Goal: Check status: Check status

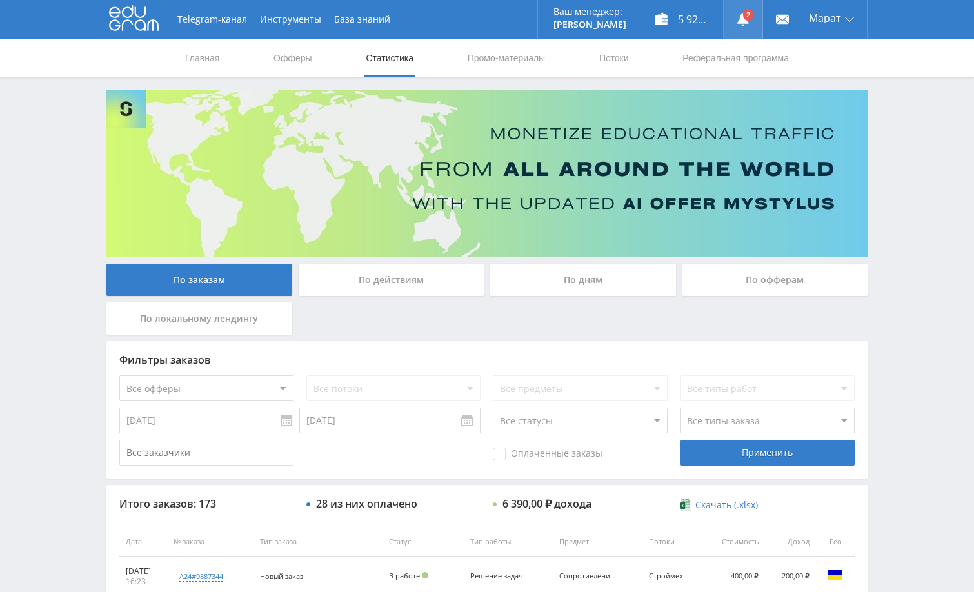
click at [746, 17] on link at bounding box center [743, 19] width 39 height 39
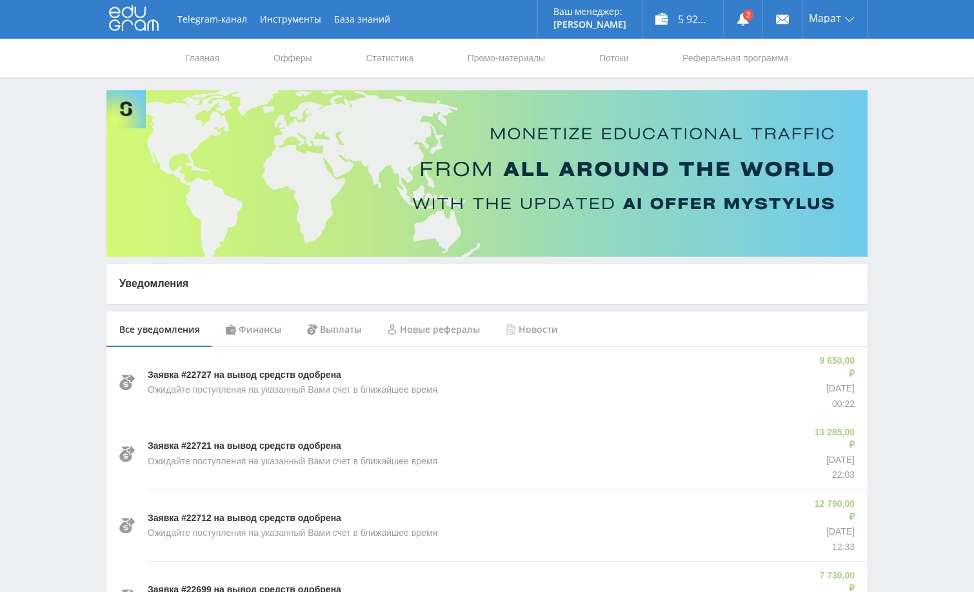
click at [251, 327] on div "Финансы" at bounding box center [253, 330] width 81 height 36
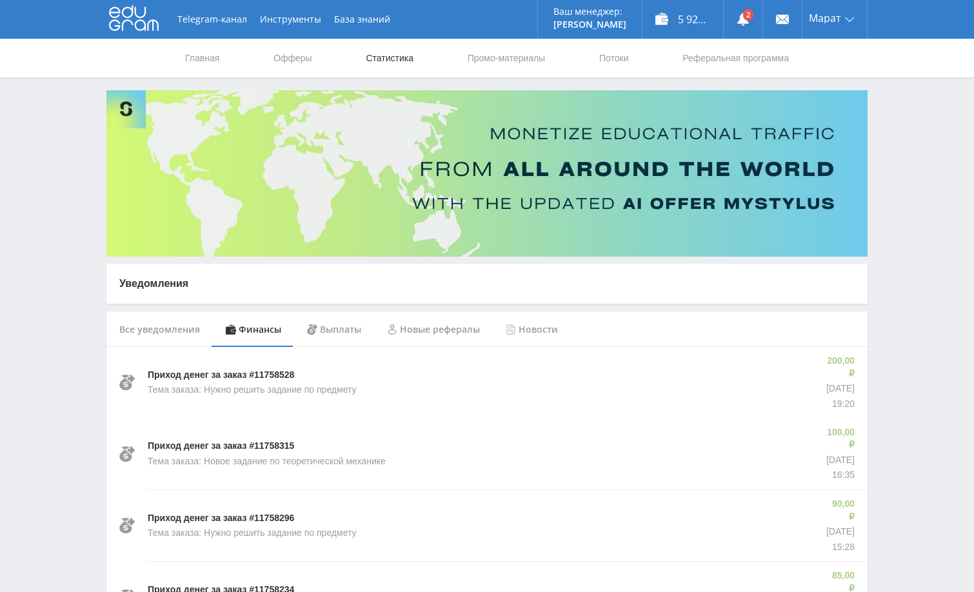
click at [375, 57] on link "Статистика" at bounding box center [389, 58] width 50 height 39
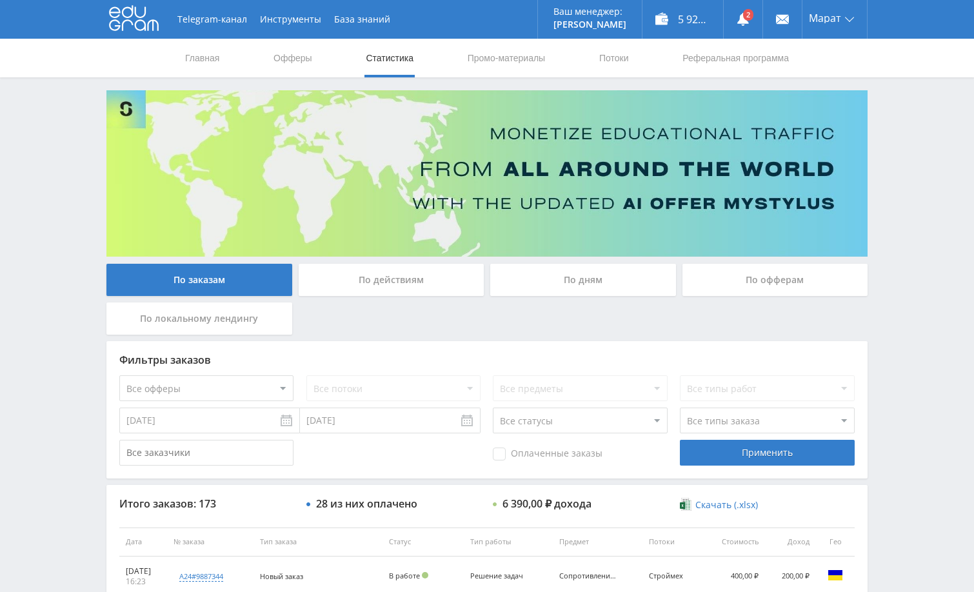
click at [570, 286] on div "По дням" at bounding box center [583, 280] width 186 height 32
click at [0, 0] on input "По дням" at bounding box center [0, 0] width 0 height 0
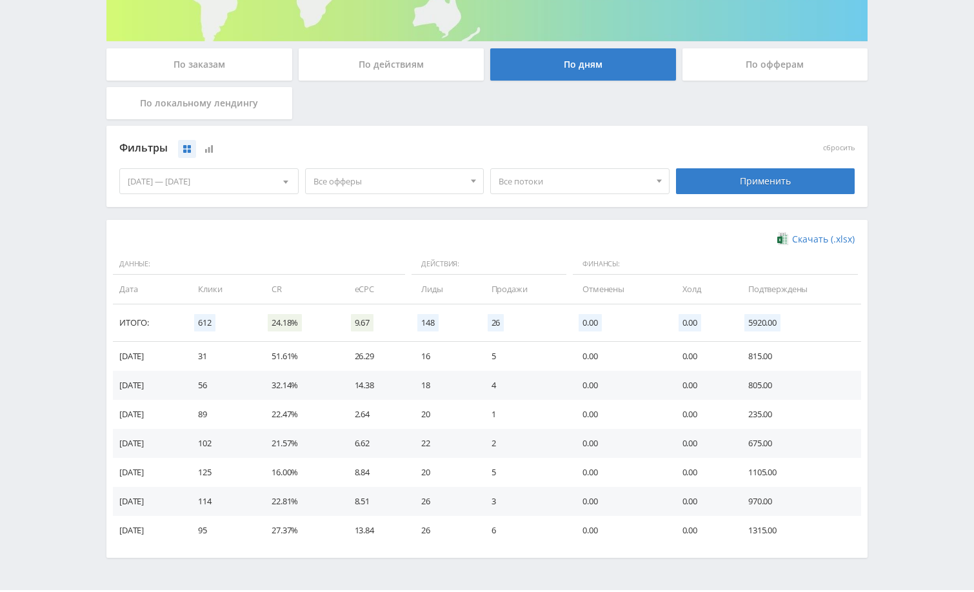
scroll to position [252, 0]
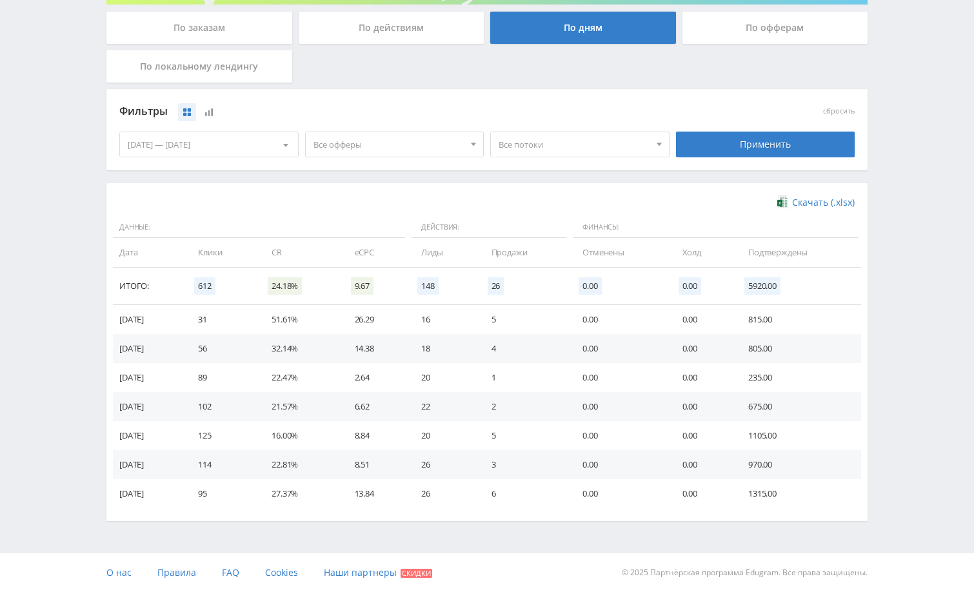
click at [234, 140] on div "06.10.2025 — 12.10.2025" at bounding box center [209, 144] width 178 height 25
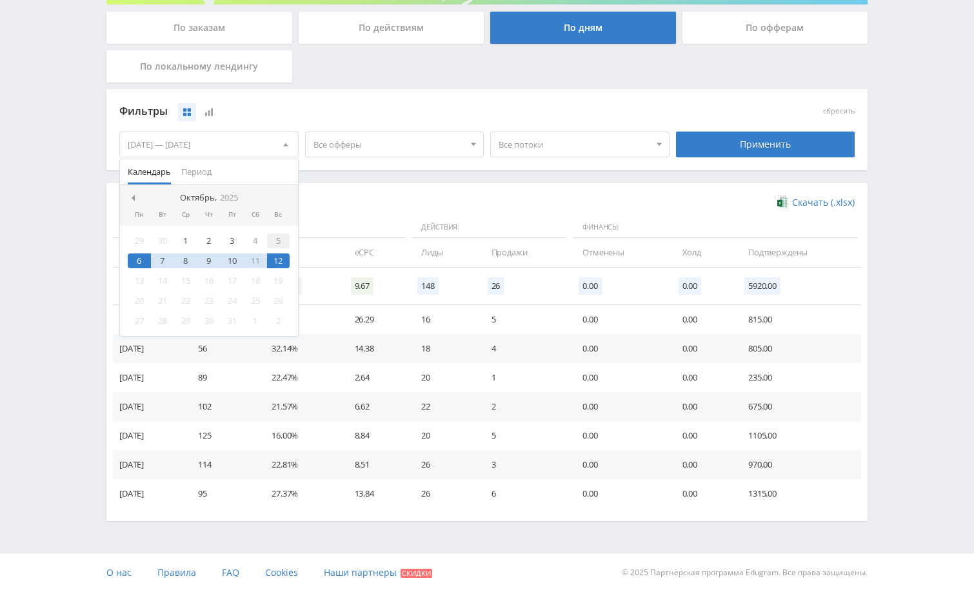
click at [275, 243] on div "5" at bounding box center [278, 240] width 23 height 15
click at [281, 259] on div "12" at bounding box center [278, 260] width 23 height 15
click at [723, 146] on div "Применить" at bounding box center [765, 145] width 179 height 26
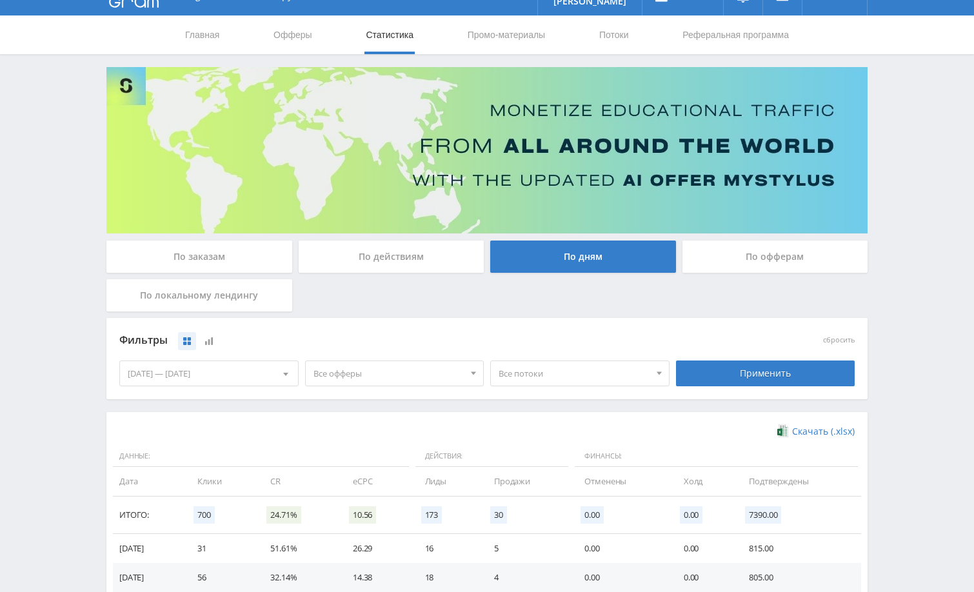
scroll to position [0, 0]
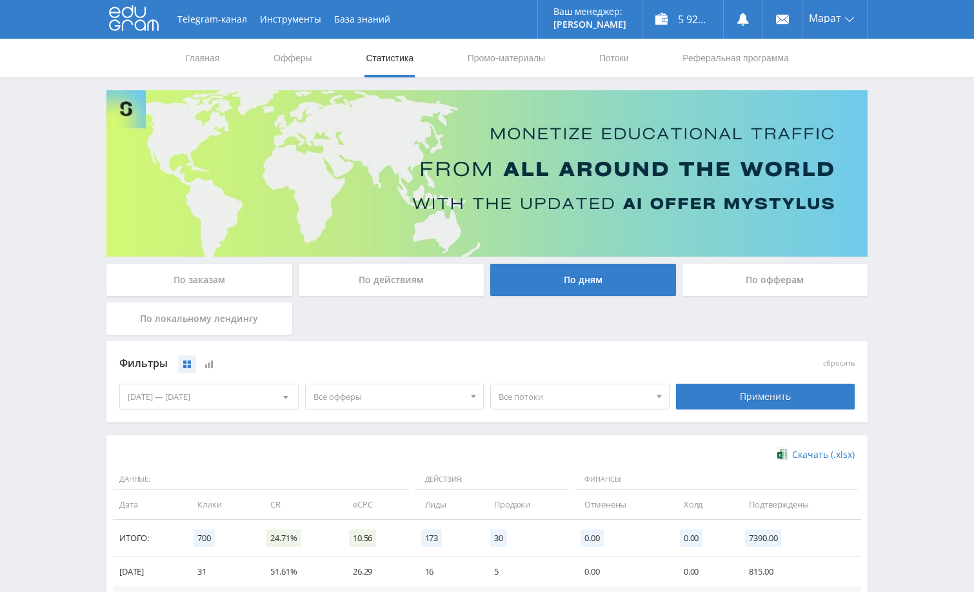
click at [905, 306] on div "Telegram-канал Инструменты База знаний Ваш менеджер: [PERSON_NAME] Alex Online …" at bounding box center [487, 436] width 974 height 873
click at [902, 167] on div "Telegram-канал Инструменты База знаний Ваш менеджер: [PERSON_NAME] Online @edug…" at bounding box center [487, 436] width 974 height 873
click at [906, 172] on div "Telegram-канал Инструменты База знаний Ваш менеджер: [PERSON_NAME] Online @edug…" at bounding box center [487, 436] width 974 height 873
click at [906, 170] on div "Telegram-канал Инструменты База знаний Ваш менеджер: Alex Alex Online @edugram_…" at bounding box center [487, 436] width 974 height 873
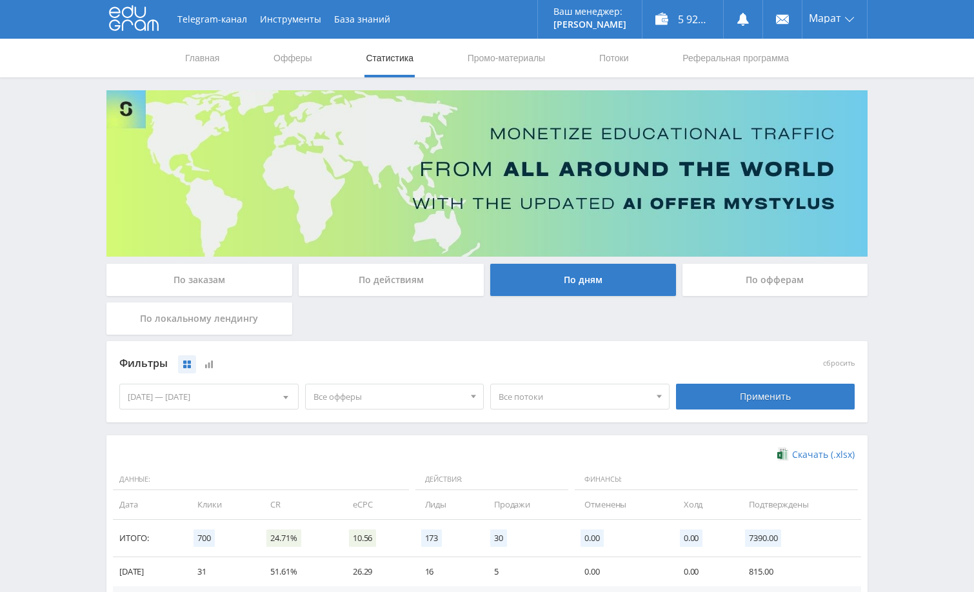
click at [906, 170] on div "Telegram-канал Инструменты База знаний Ваш менеджер: Alex Alex Online @edugram_…" at bounding box center [487, 436] width 974 height 873
click at [882, 92] on div "Telegram-канал Инструменты База знаний Ваш менеджер: Alex Alex Online @edugram_…" at bounding box center [487, 436] width 974 height 873
drag, startPoint x: 920, startPoint y: 248, endPoint x: 915, endPoint y: 241, distance: 9.3
click at [920, 248] on div "Telegram-канал Инструменты База знаний Ваш менеджер: Alex Alex Online @edugram_…" at bounding box center [487, 436] width 974 height 873
click at [195, 277] on div "По заказам" at bounding box center [199, 280] width 186 height 32
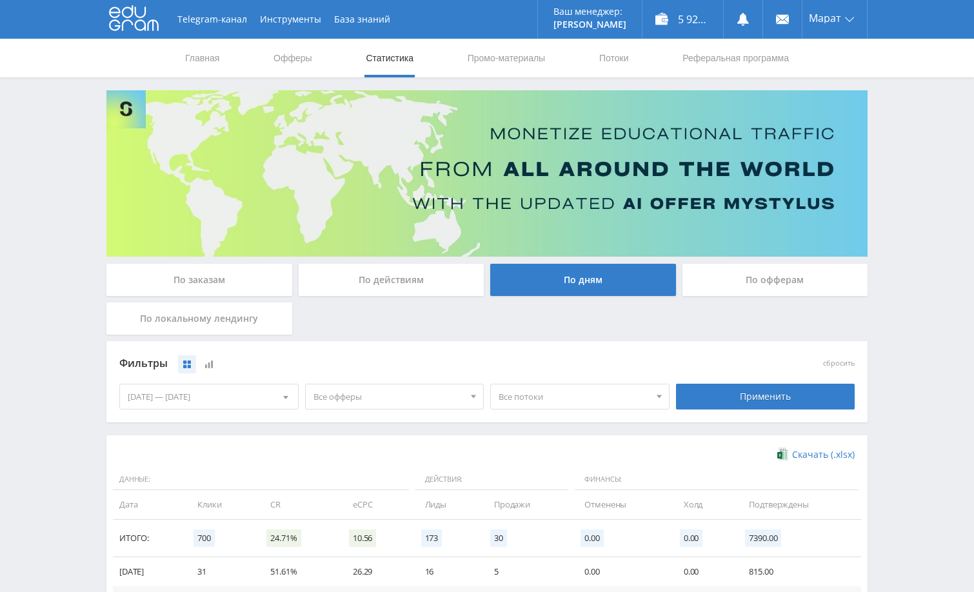
click at [0, 0] on input "По заказам" at bounding box center [0, 0] width 0 height 0
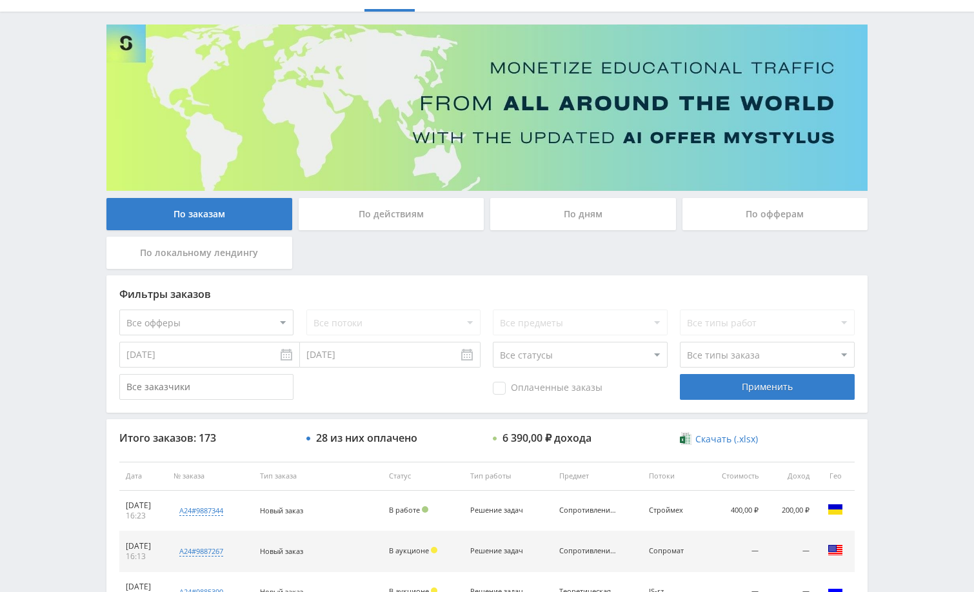
scroll to position [65, 0]
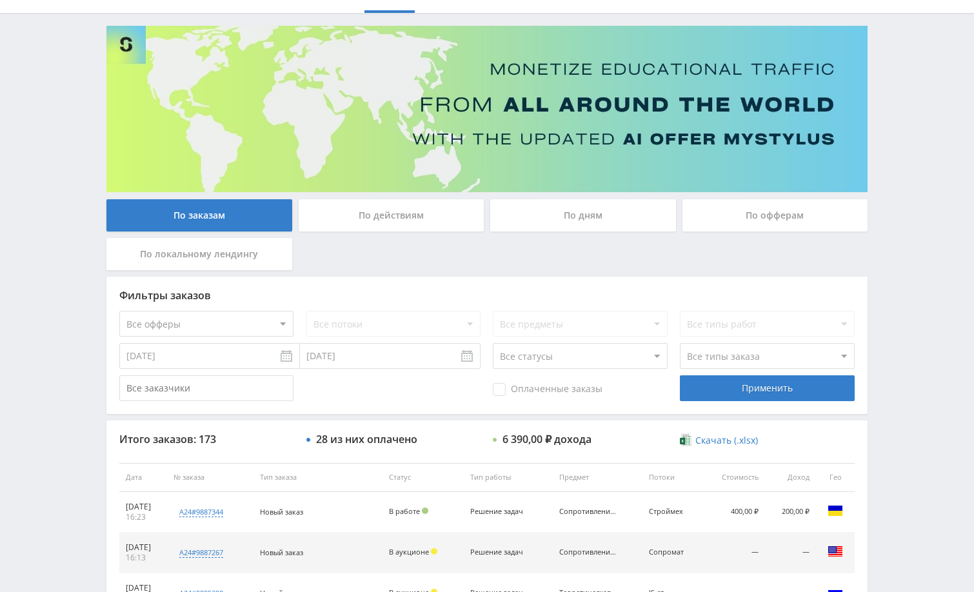
drag, startPoint x: 897, startPoint y: 110, endPoint x: 893, endPoint y: 91, distance: 19.6
click at [897, 111] on div "Telegram-канал Инструменты База знаний Ваш менеджер: Alex Alex Online @edugram_…" at bounding box center [487, 476] width 974 height 1083
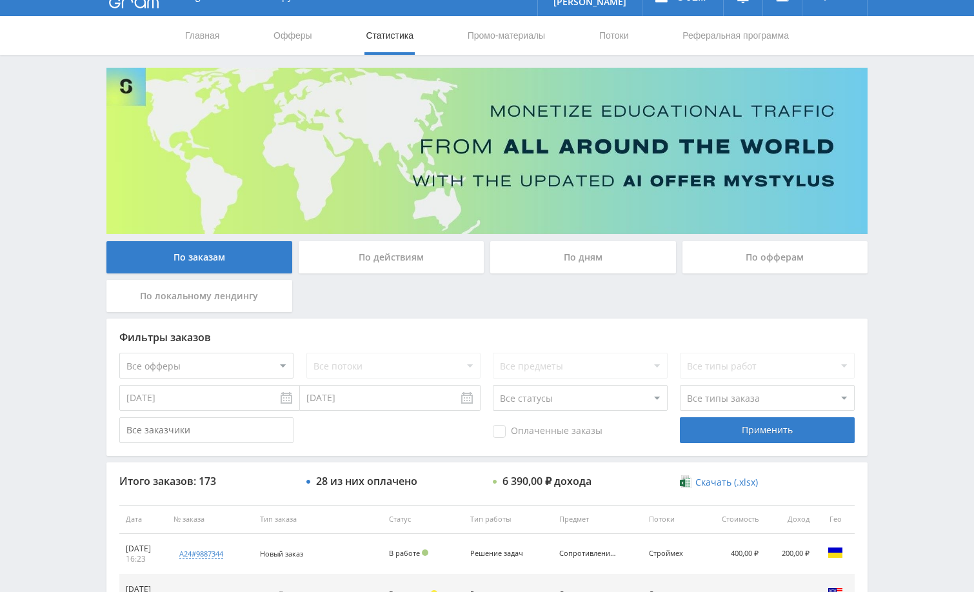
scroll to position [0, 0]
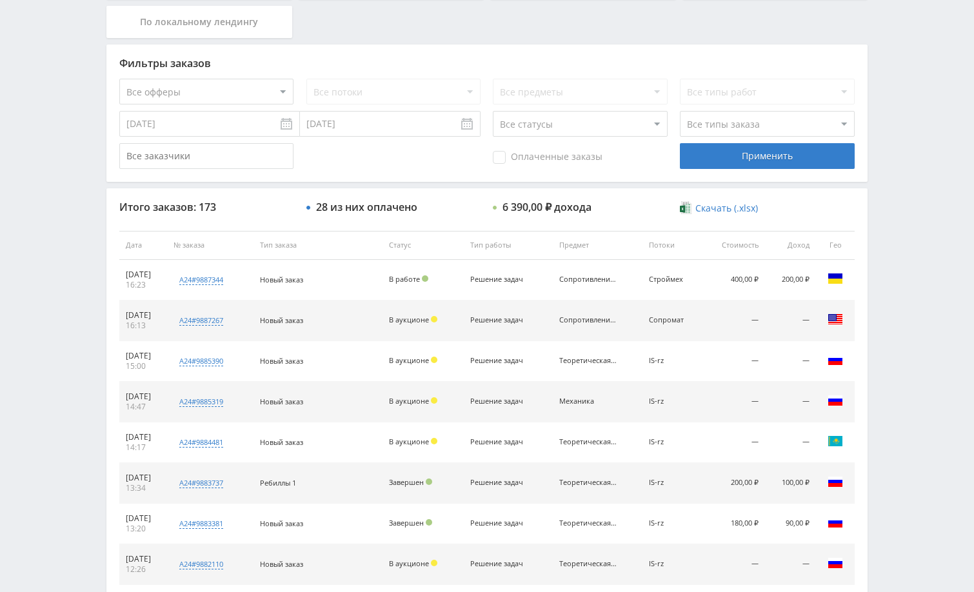
scroll to position [452, 0]
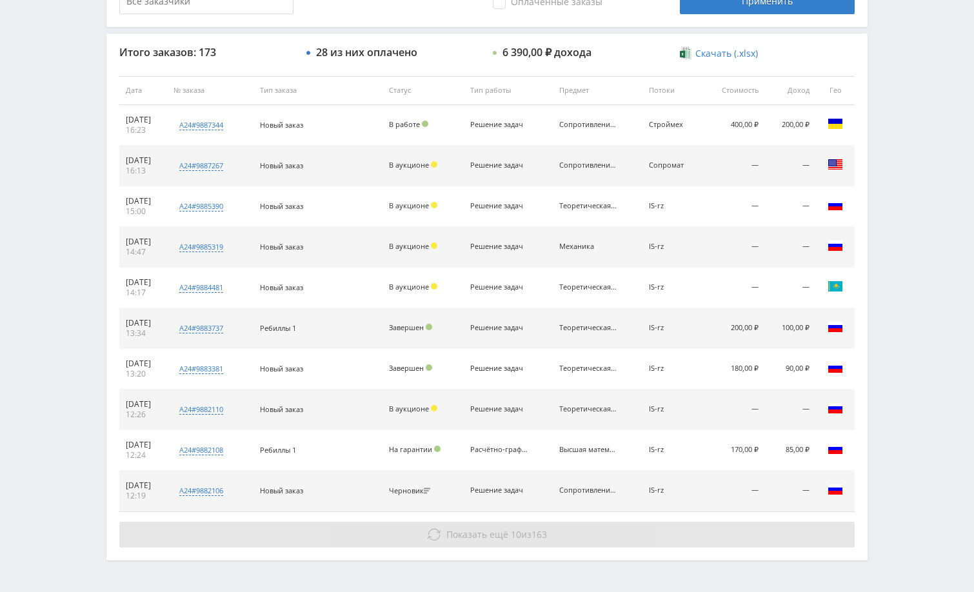
click at [575, 539] on button "Показать ещё 10 из 163" at bounding box center [486, 535] width 735 height 26
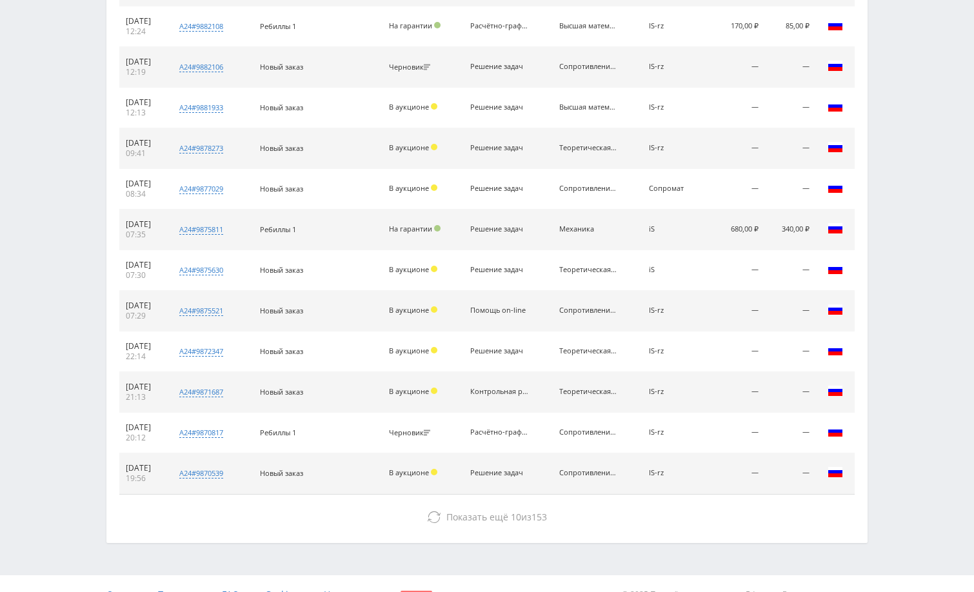
scroll to position [897, 0]
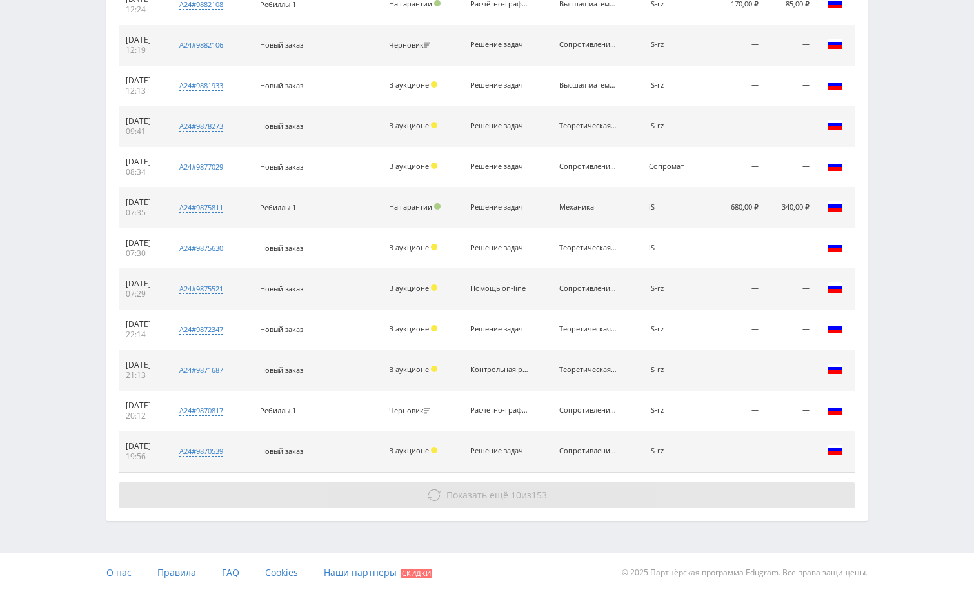
click at [588, 506] on button "Показать ещё 10 из 153" at bounding box center [486, 495] width 735 height 26
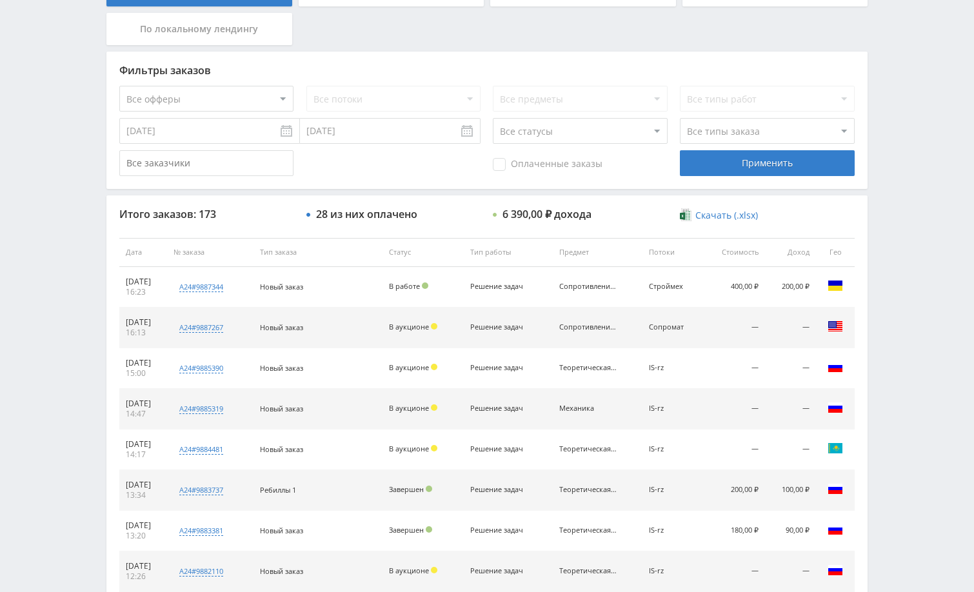
scroll to position [0, 0]
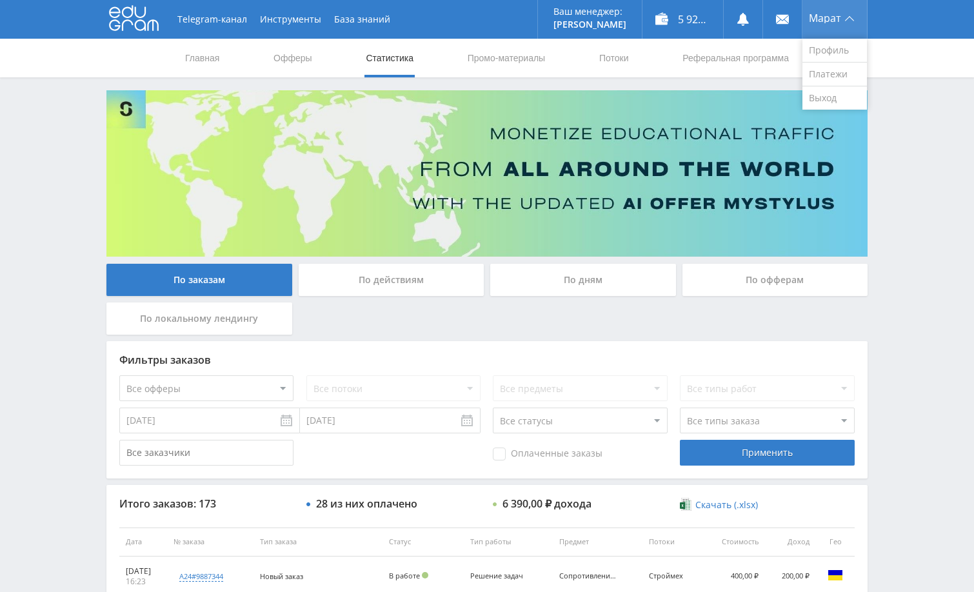
drag, startPoint x: 939, startPoint y: 134, endPoint x: 849, endPoint y: 1, distance: 160.7
click at [935, 177] on div "Telegram-канал Инструменты База знаний Ваш менеджер: [PERSON_NAME] Alex Online …" at bounding box center [487, 541] width 974 height 1083
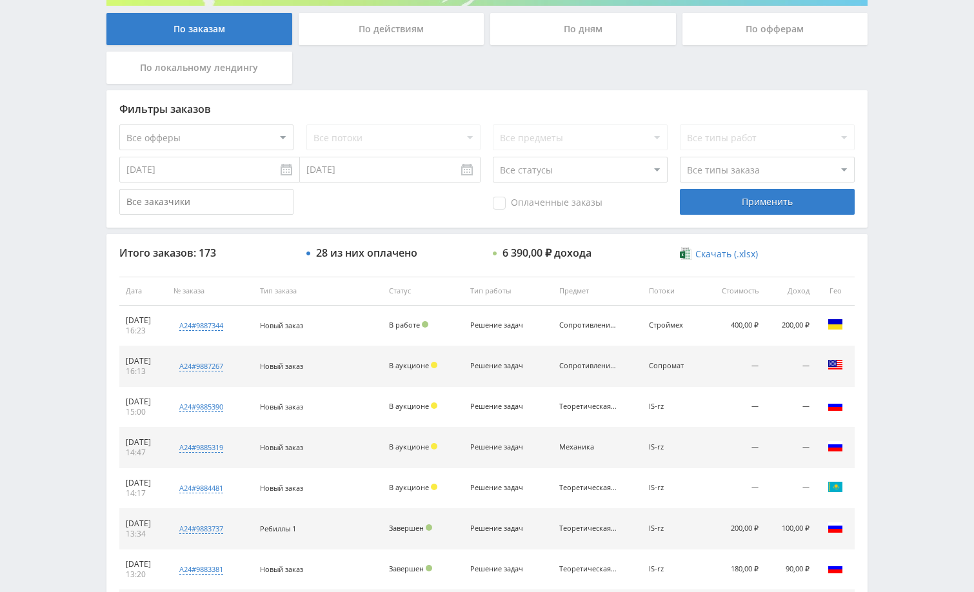
scroll to position [258, 0]
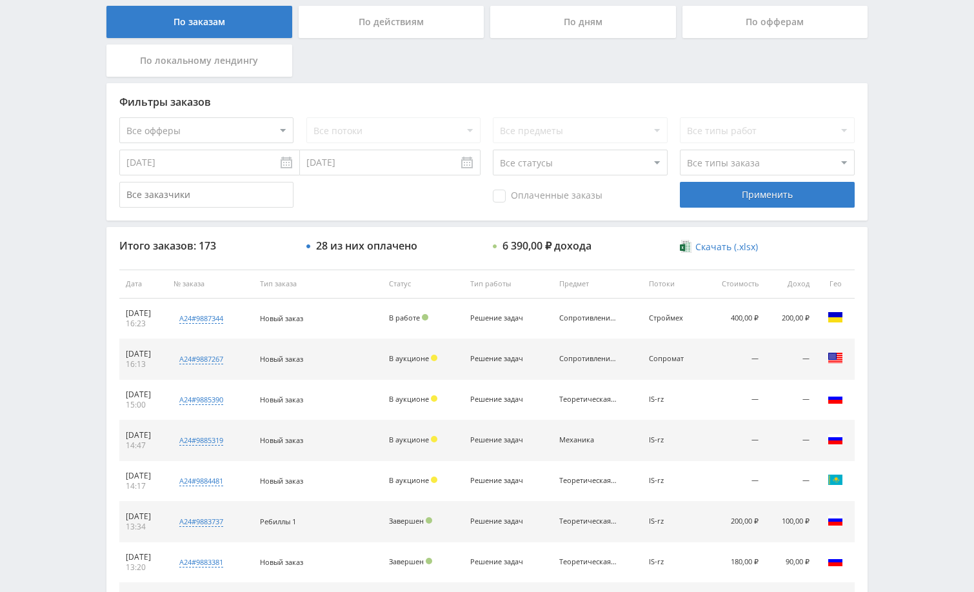
click at [916, 34] on div "Telegram-канал Инструменты База знаний Ваш менеджер: [PERSON_NAME] Alex Online …" at bounding box center [487, 283] width 974 height 1083
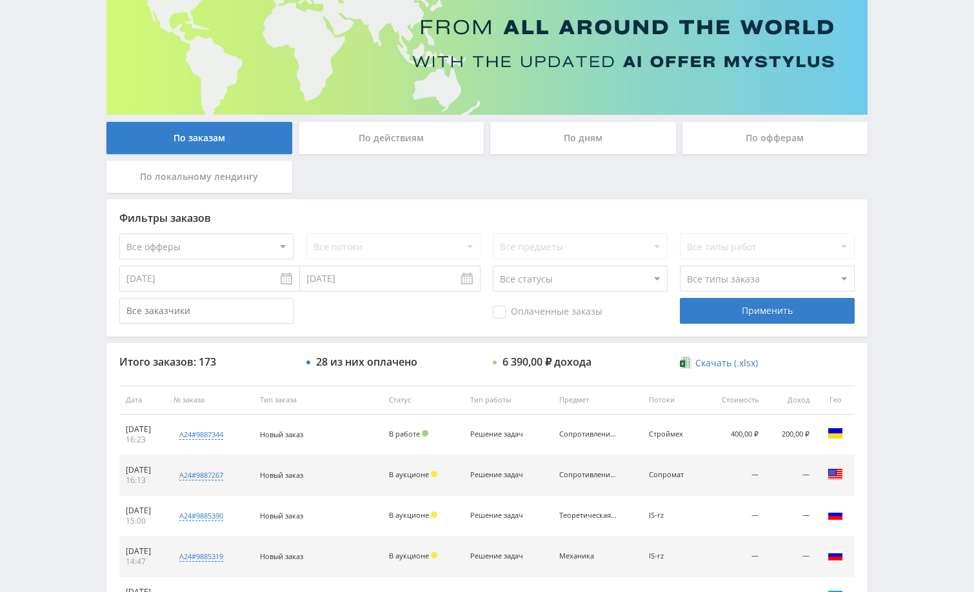
scroll to position [0, 0]
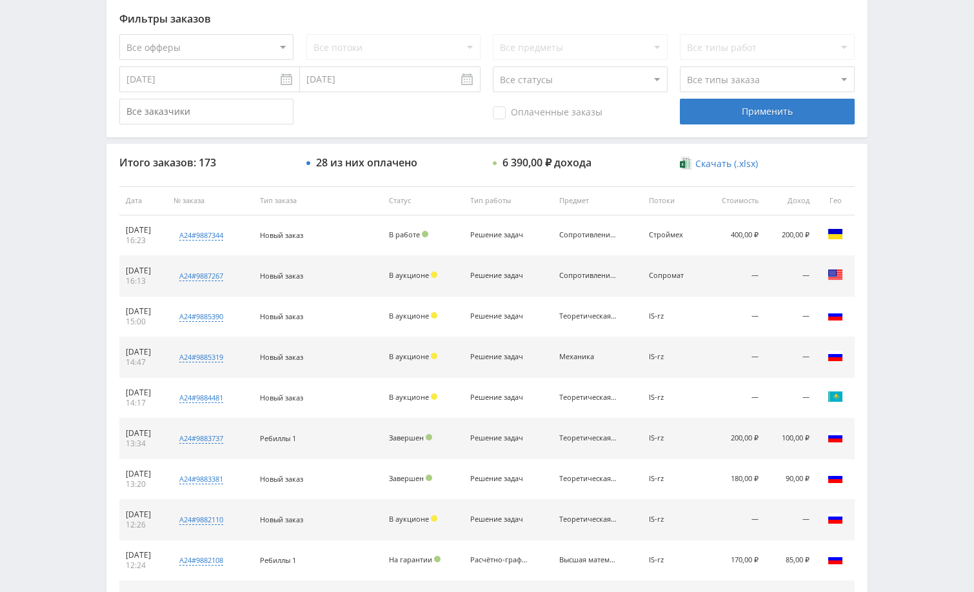
scroll to position [491, 0]
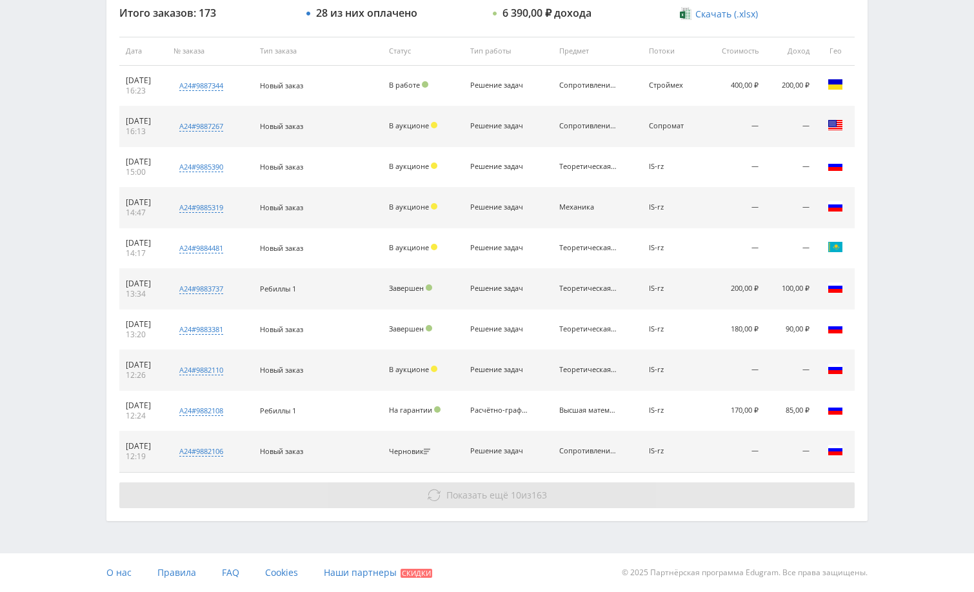
click at [729, 494] on button "Показать ещё 10 из 163" at bounding box center [486, 495] width 735 height 26
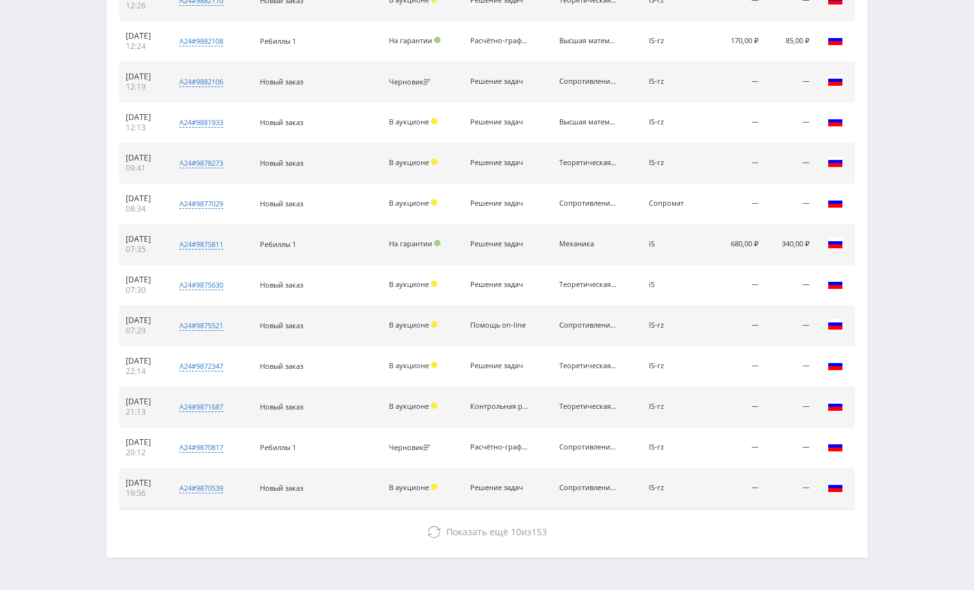
scroll to position [897, 0]
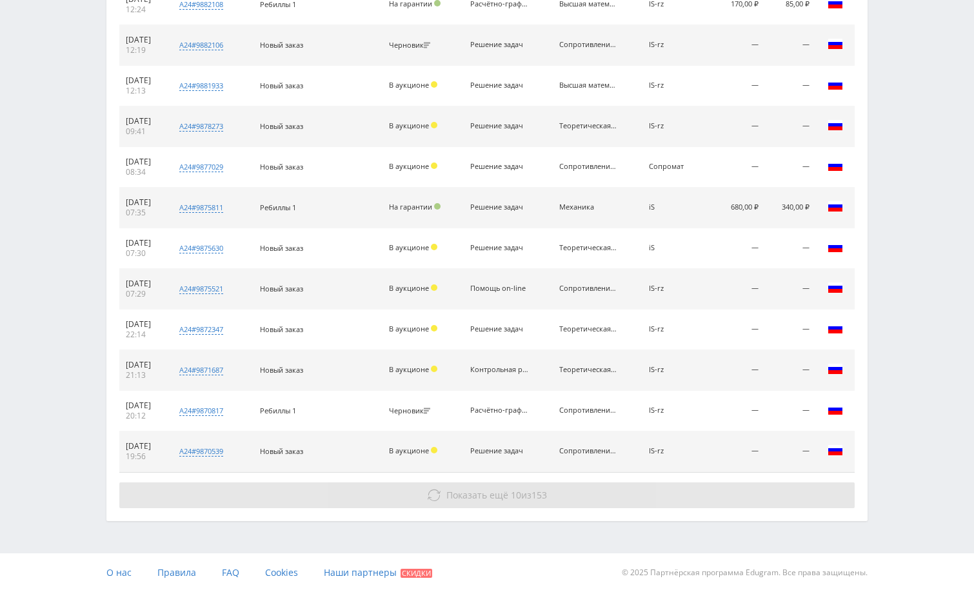
click at [732, 496] on button "Показать ещё 10 из 153" at bounding box center [486, 495] width 735 height 26
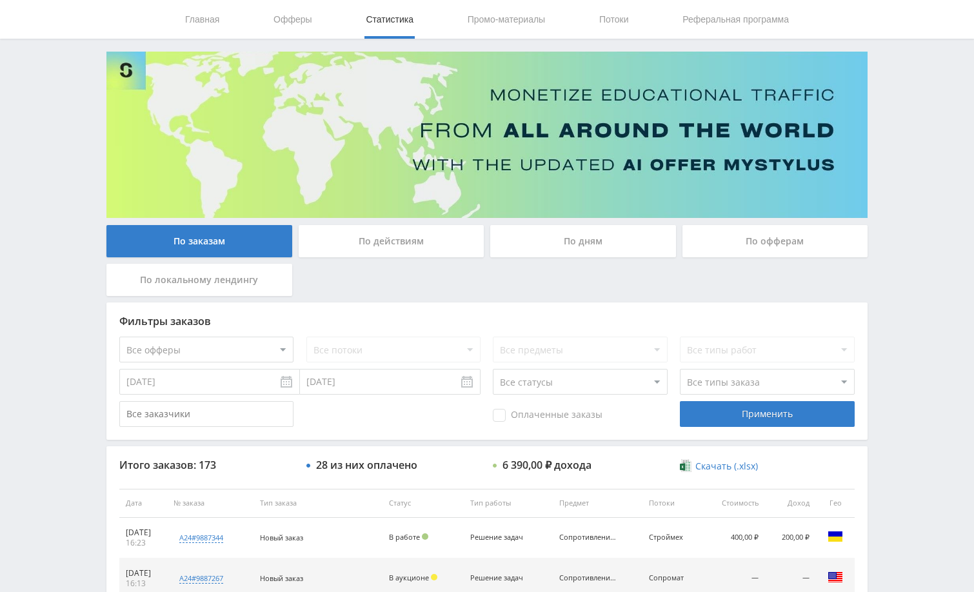
scroll to position [0, 0]
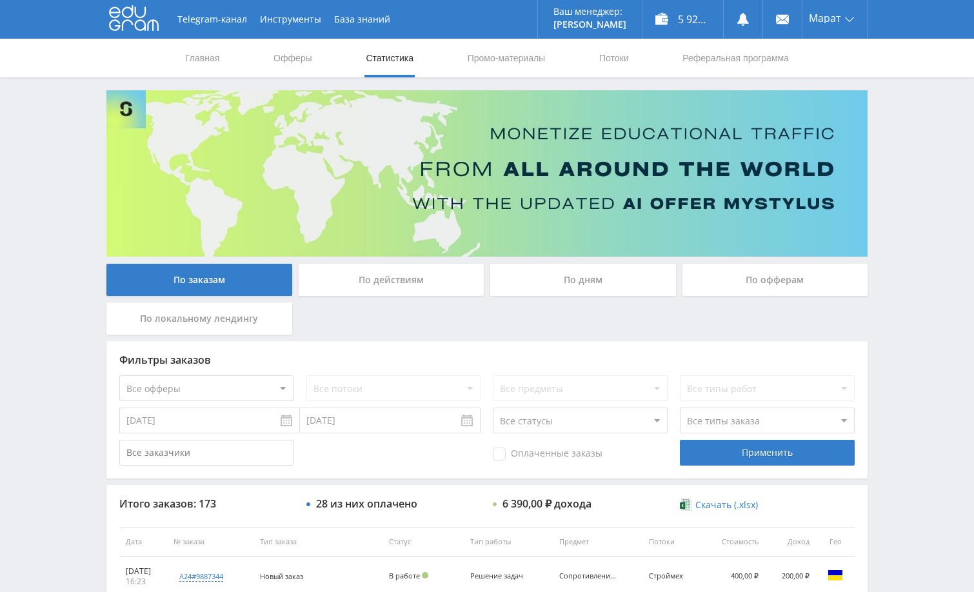
click at [617, 285] on div "По дням" at bounding box center [583, 280] width 186 height 32
click at [0, 0] on input "По дням" at bounding box center [0, 0] width 0 height 0
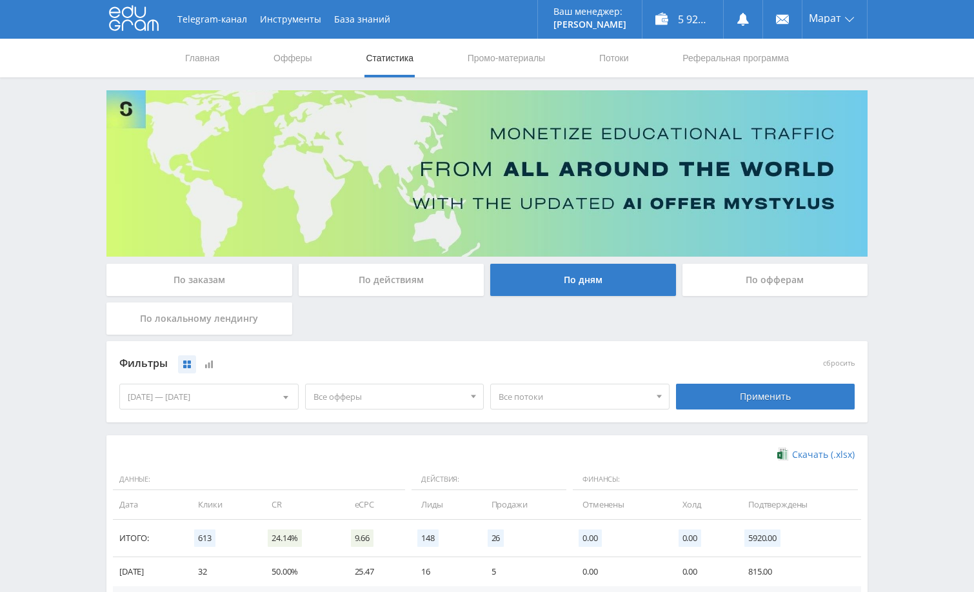
click at [935, 332] on div "Telegram-канал Инструменты База знаний Ваш менеджер: [PERSON_NAME] Online @edug…" at bounding box center [487, 422] width 974 height 844
click at [268, 279] on div "По заказам" at bounding box center [199, 280] width 186 height 32
click at [0, 0] on input "По заказам" at bounding box center [0, 0] width 0 height 0
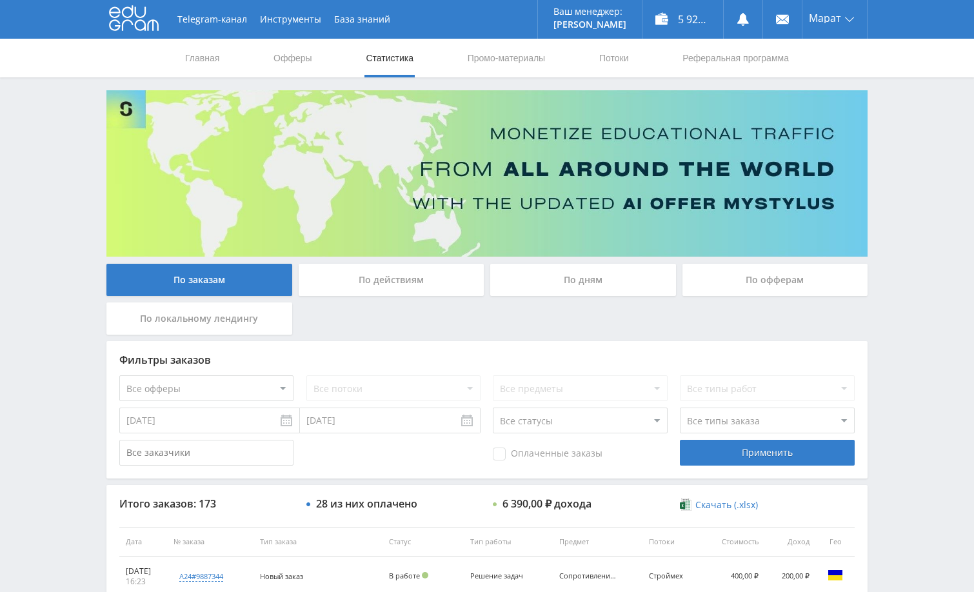
click at [900, 201] on div "Telegram-канал Инструменты База знаний Ваш менеджер: [PERSON_NAME] Online @edug…" at bounding box center [487, 541] width 974 height 1083
click at [922, 134] on div "Telegram-канал Инструменты База знаний Ваш менеджер: [PERSON_NAME] Online @edug…" at bounding box center [487, 541] width 974 height 1083
click at [886, 186] on div "Telegram-канал Инструменты База знаний Ваш менеджер: [PERSON_NAME] Online @edug…" at bounding box center [487, 541] width 974 height 1083
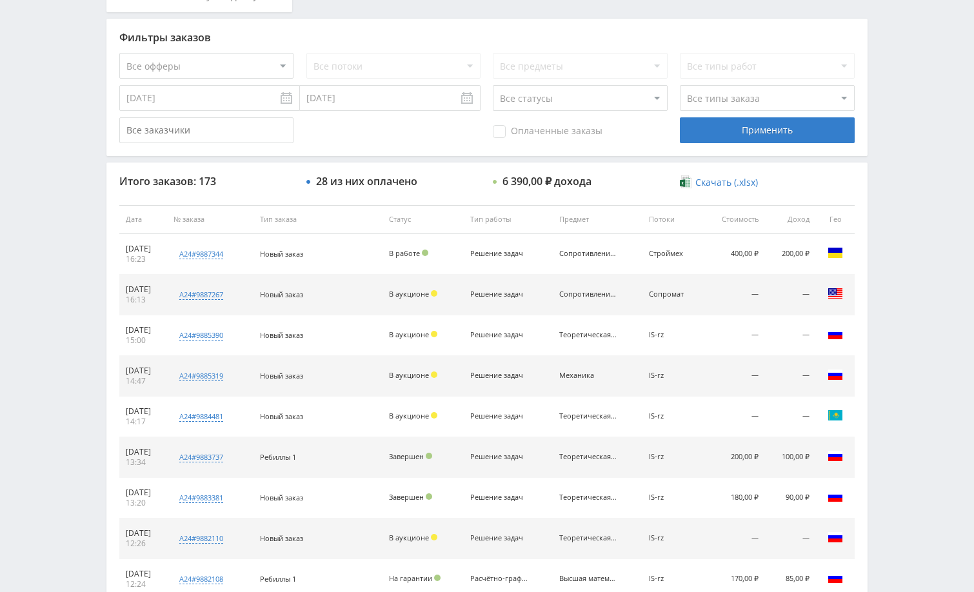
scroll to position [387, 0]
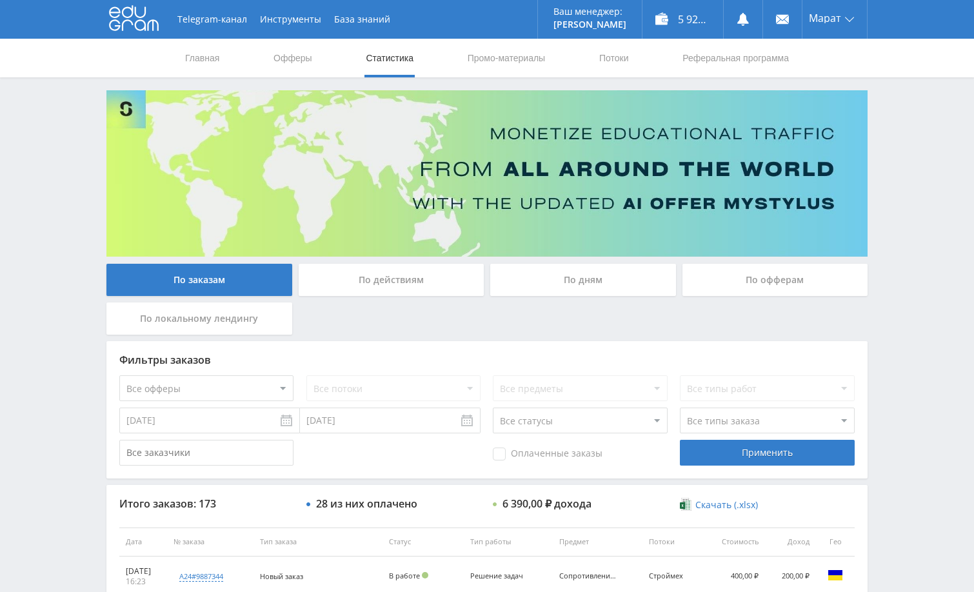
drag, startPoint x: 886, startPoint y: 165, endPoint x: 750, endPoint y: 93, distance: 154.1
click at [888, 164] on div "Telegram-канал Инструменты База знаний Ваш менеджер: [PERSON_NAME] Online @edug…" at bounding box center [487, 541] width 974 height 1083
drag, startPoint x: 908, startPoint y: 111, endPoint x: 739, endPoint y: 57, distance: 177.5
click at [908, 112] on div "Telegram-канал Инструменты База знаний Ваш менеджер: [PERSON_NAME] Online @edug…" at bounding box center [487, 541] width 974 height 1083
click at [913, 139] on div "Telegram-канал Инструменты База знаний Ваш менеджер: [PERSON_NAME] Online @edug…" at bounding box center [487, 541] width 974 height 1083
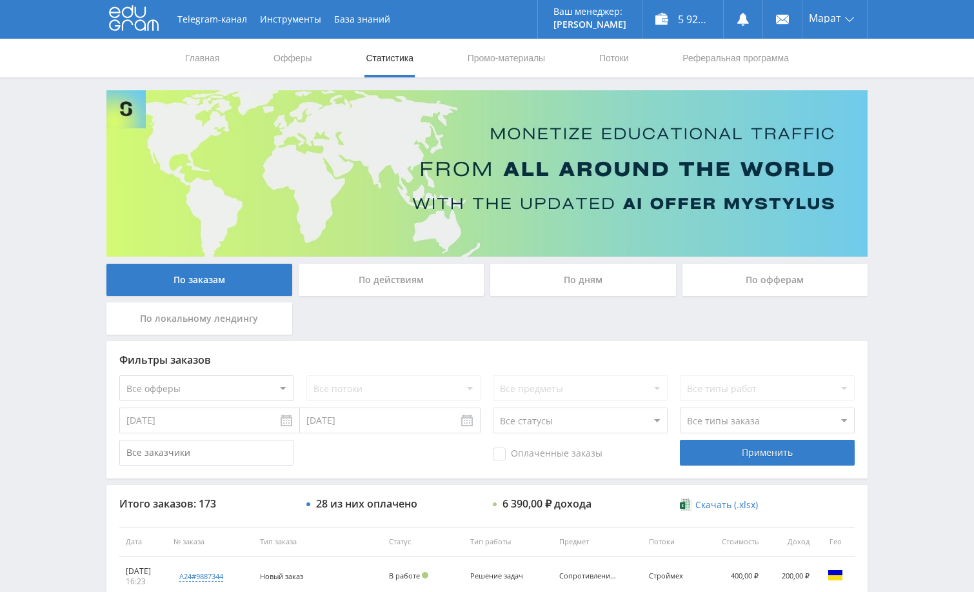
scroll to position [65, 0]
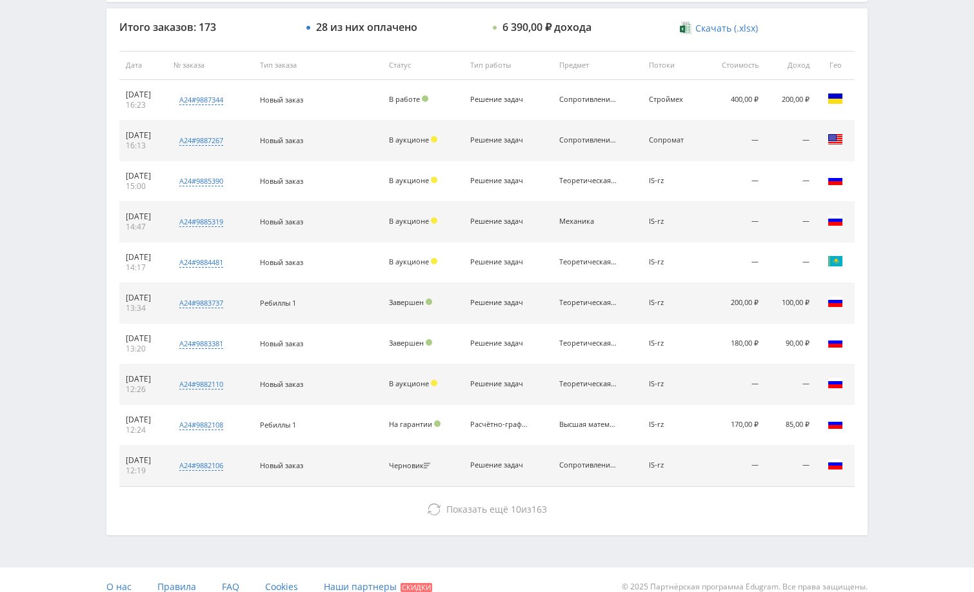
scroll to position [491, 0]
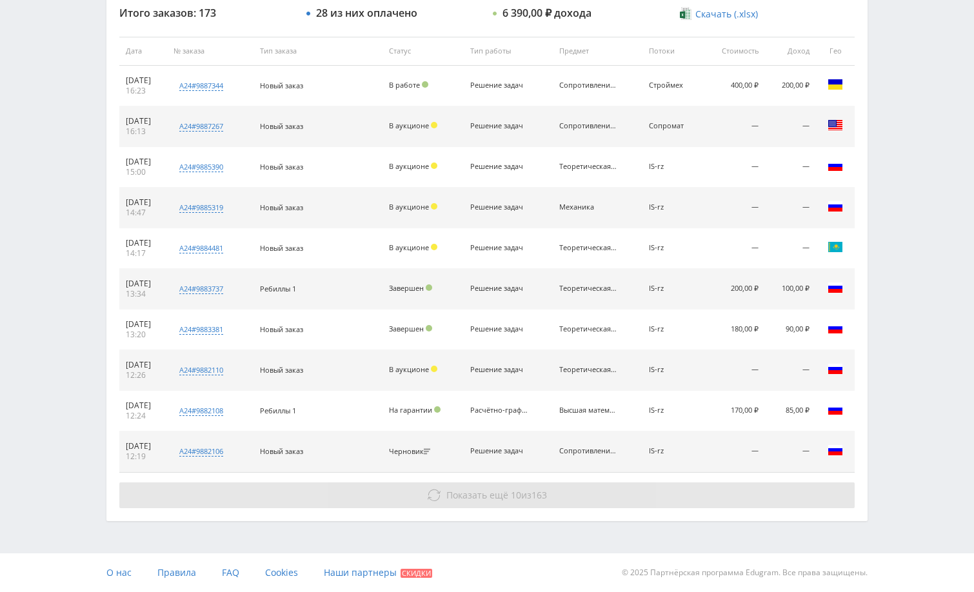
click at [739, 494] on button "Показать ещё 10 из 163" at bounding box center [486, 495] width 735 height 26
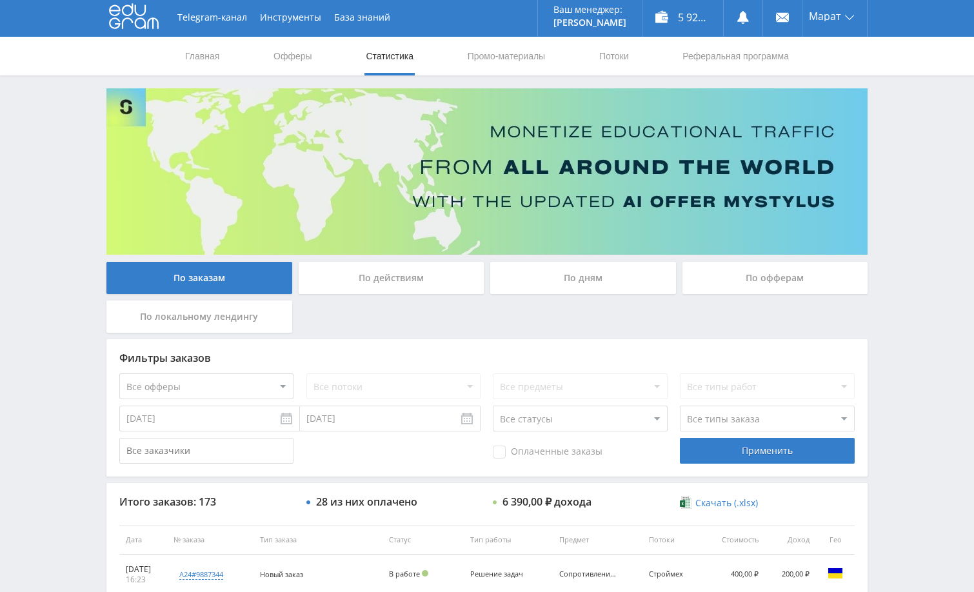
scroll to position [0, 0]
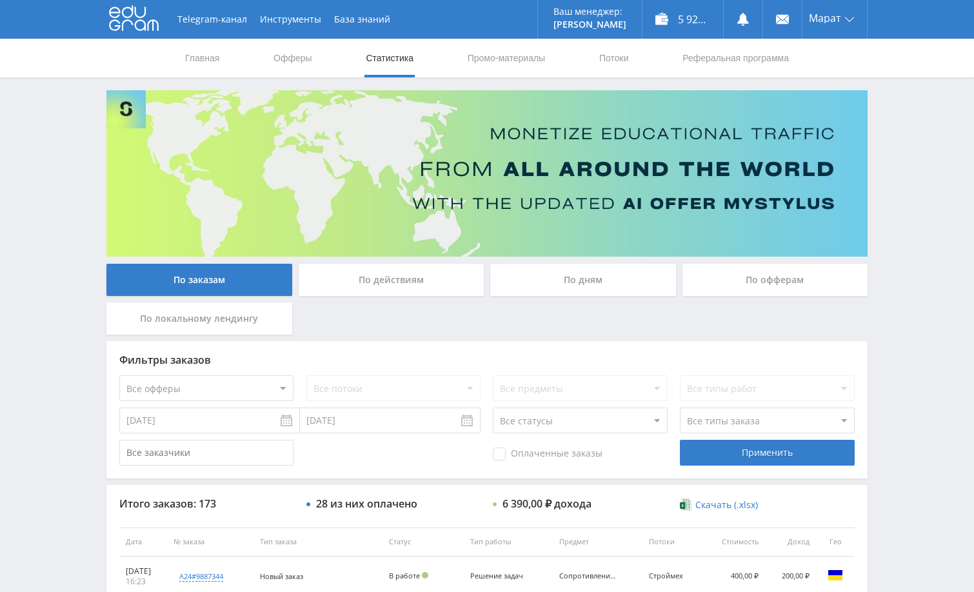
click at [570, 277] on div "По дням" at bounding box center [583, 280] width 186 height 32
click at [0, 0] on input "По дням" at bounding box center [0, 0] width 0 height 0
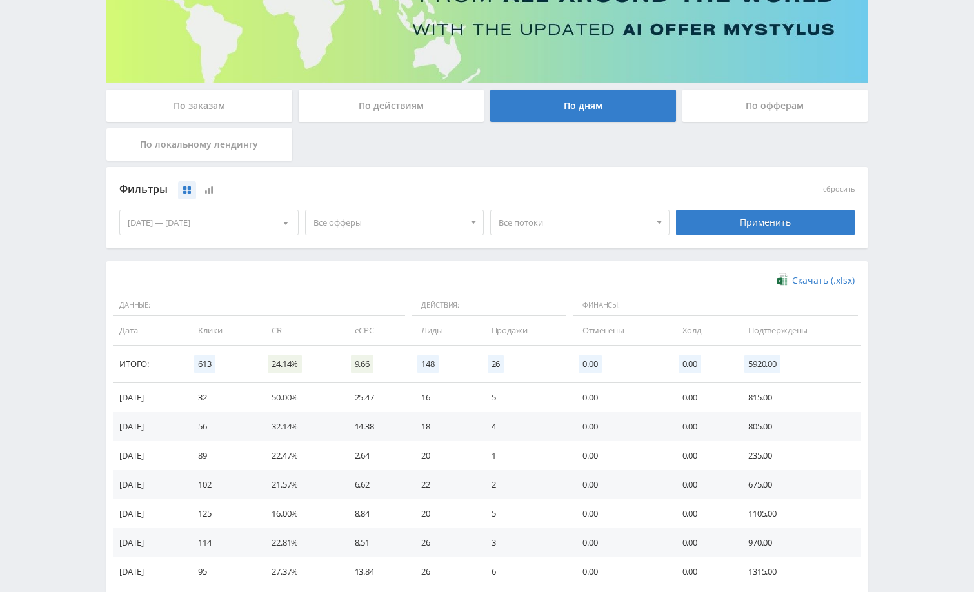
scroll to position [194, 0]
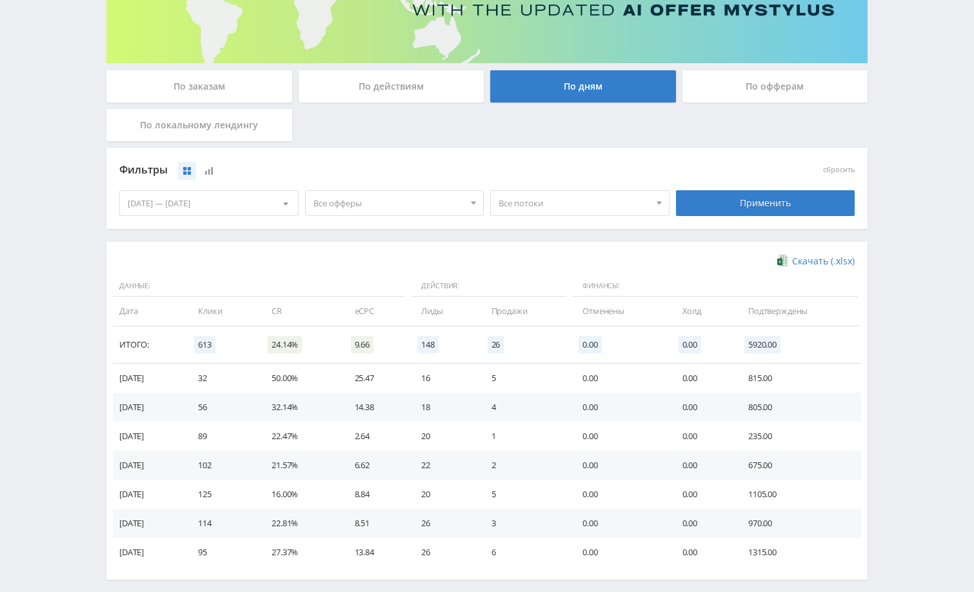
click at [237, 206] on div "06.10.2025 — 12.10.2025" at bounding box center [209, 203] width 178 height 25
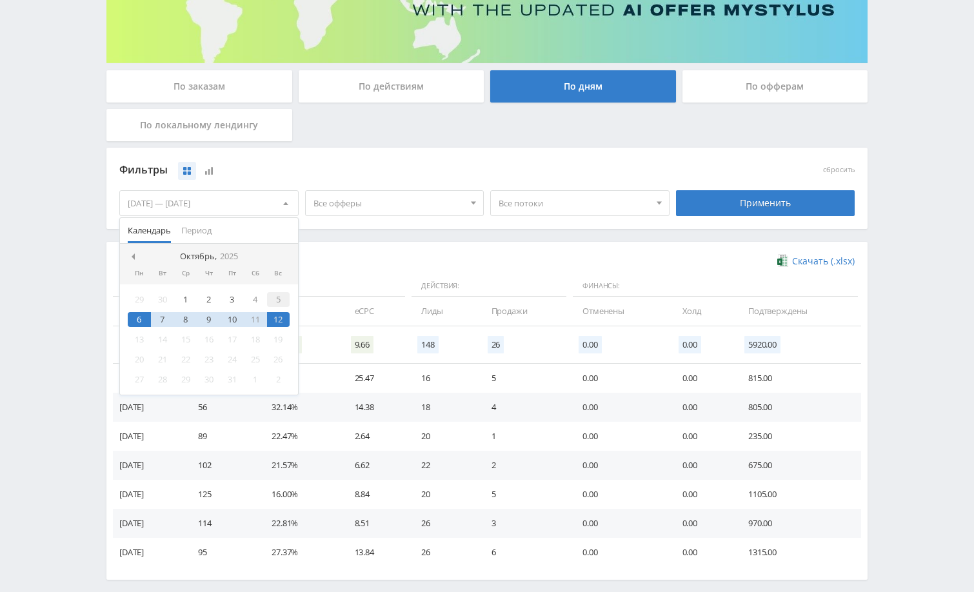
click at [279, 293] on div "5" at bounding box center [278, 299] width 23 height 15
click at [280, 314] on div "12" at bounding box center [278, 319] width 23 height 15
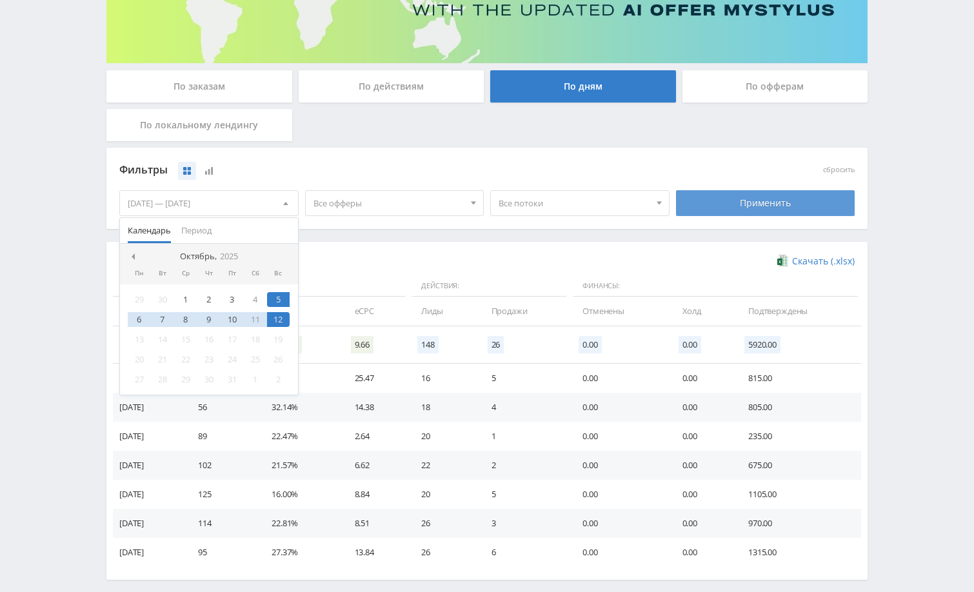
click at [764, 206] on div "Применить" at bounding box center [765, 203] width 179 height 26
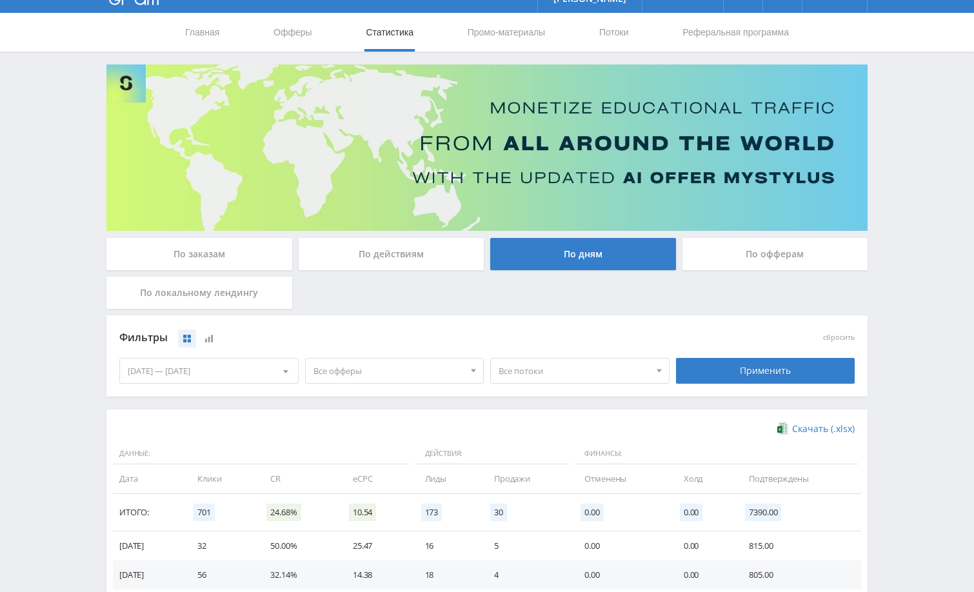
scroll to position [0, 0]
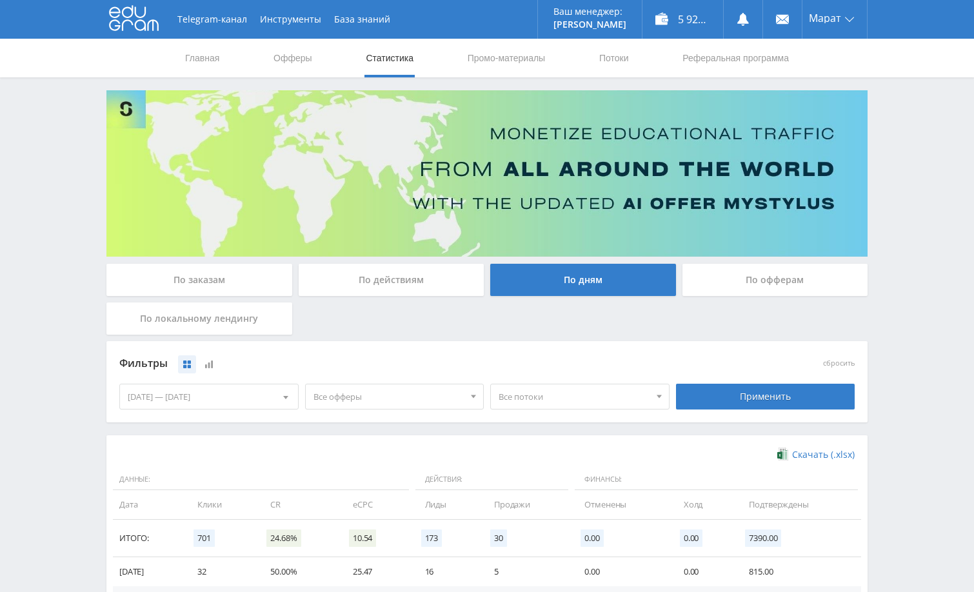
click at [958, 243] on div "Telegram-канал Инструменты База знаний Ваш менеджер: Alex Alex Online @edugram_…" at bounding box center [487, 436] width 974 height 873
click at [940, 184] on div "Telegram-канал Инструменты База знаний Ваш менеджер: Alex Alex Online @edugram_…" at bounding box center [487, 436] width 974 height 873
click at [931, 148] on div "Telegram-канал Инструменты База знаний Ваш менеджер: Alex Alex Online @edugram_…" at bounding box center [487, 436] width 974 height 873
click at [923, 136] on div "Telegram-канал Инструменты База знаний Ваш менеджер: Alex Alex Online @edugram_…" at bounding box center [487, 436] width 974 height 873
click at [915, 125] on div "Telegram-канал Инструменты База знаний Ваш менеджер: Alex Alex Online @edugram_…" at bounding box center [487, 436] width 974 height 873
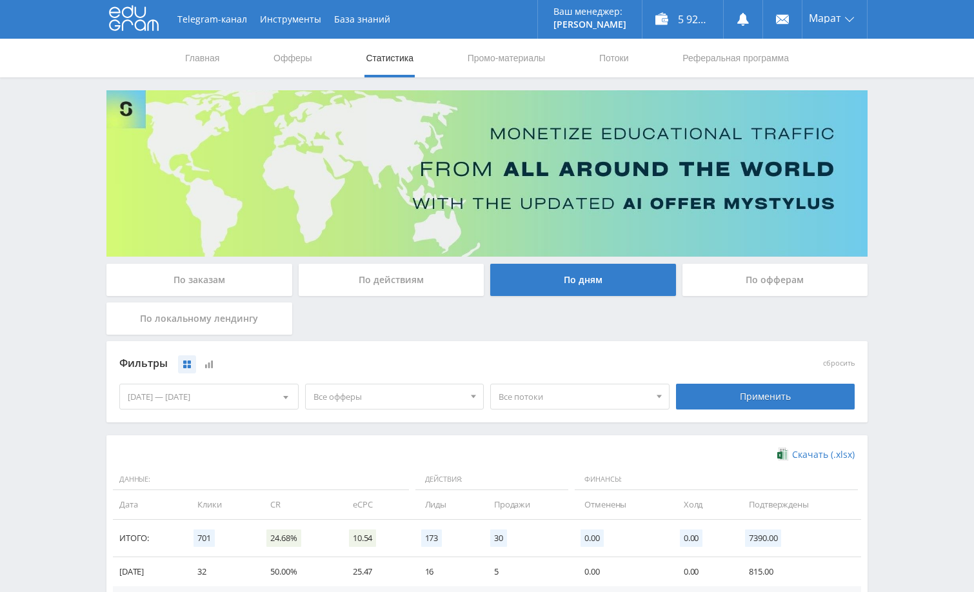
click at [244, 266] on div "По заказам" at bounding box center [199, 280] width 186 height 32
click at [0, 0] on input "По заказам" at bounding box center [0, 0] width 0 height 0
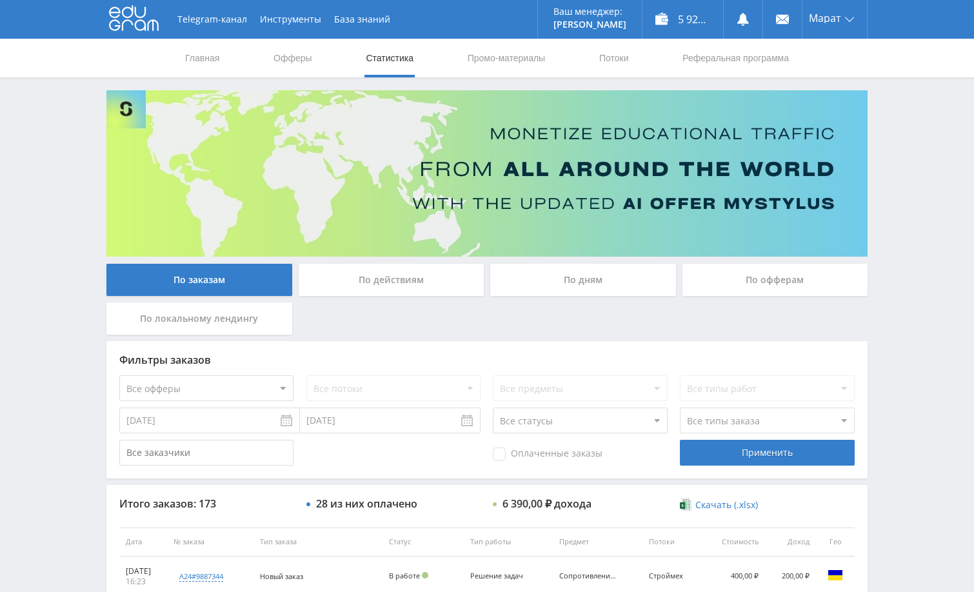
click at [917, 188] on div "Telegram-канал Инструменты База знаний Ваш менеджер: Alex Alex Online @edugram_…" at bounding box center [487, 541] width 974 height 1083
click at [909, 172] on div "Telegram-канал Инструменты База знаний Ваш менеджер: Alex Alex Online @edugram_…" at bounding box center [487, 541] width 974 height 1083
click at [911, 156] on div "Telegram-канал Инструменты База знаний Ваш менеджер: Alex Alex Online @edugram_…" at bounding box center [487, 541] width 974 height 1083
click at [910, 155] on div "Telegram-канал Инструменты База знаний Ваш менеджер: Alex Alex Online @edugram_…" at bounding box center [487, 541] width 974 height 1083
click at [896, 173] on div "Telegram-канал Инструменты База знаний Ваш менеджер: Alex Alex Online @edugram_…" at bounding box center [487, 541] width 974 height 1083
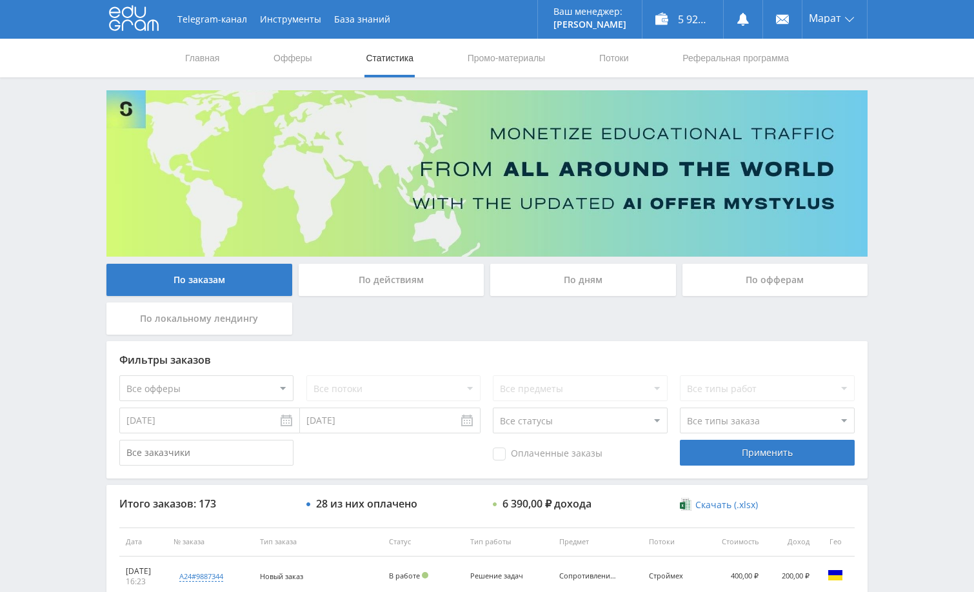
click at [894, 137] on div "Telegram-канал Инструменты База знаний Ваш менеджер: Alex Alex Online @edugram_…" at bounding box center [487, 541] width 974 height 1083
click at [915, 207] on div "Telegram-канал Инструменты База знаний Ваш менеджер: [PERSON_NAME] Alex Online …" at bounding box center [487, 541] width 974 height 1083
drag, startPoint x: 907, startPoint y: 146, endPoint x: 404, endPoint y: 5, distance: 521.8
click at [907, 145] on div "Telegram-канал Инструменты База знаний Ваш менеджер: [PERSON_NAME] Online @edug…" at bounding box center [487, 541] width 974 height 1083
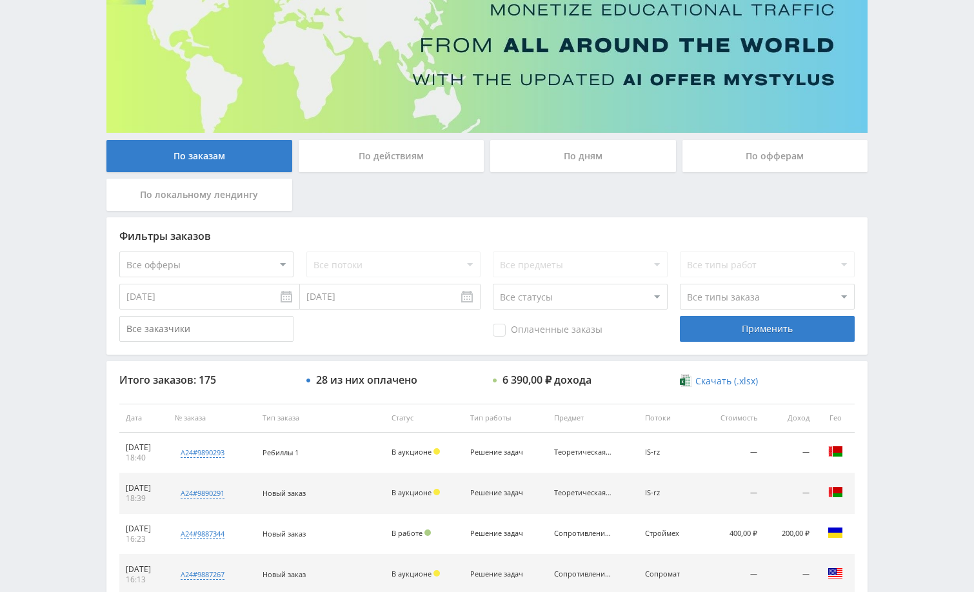
scroll to position [129, 0]
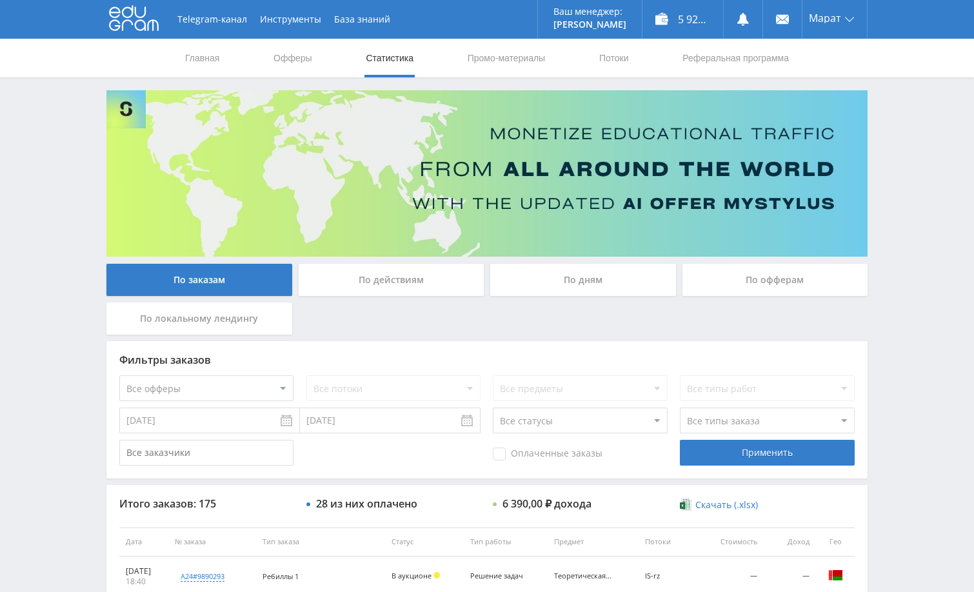
click at [894, 91] on div "Telegram-канал Инструменты База знаний Ваш менеджер: [PERSON_NAME] Online @edug…" at bounding box center [487, 541] width 974 height 1083
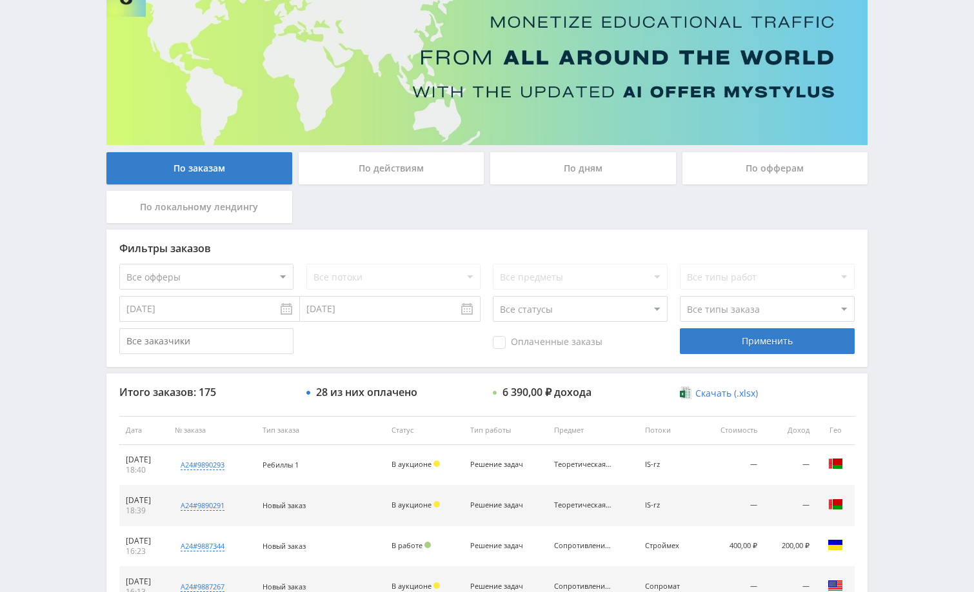
scroll to position [129, 0]
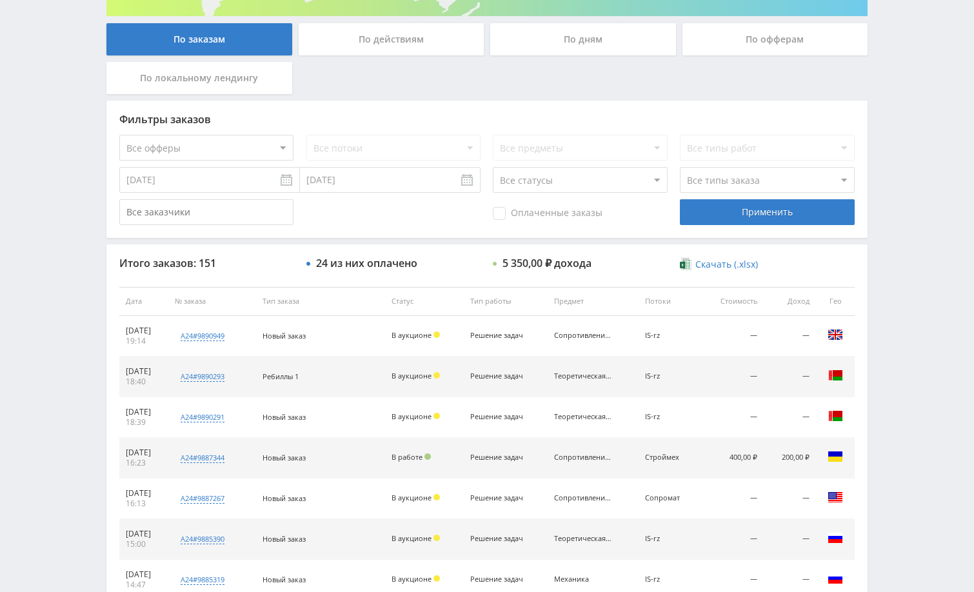
scroll to position [258, 0]
